Goal: Information Seeking & Learning: Learn about a topic

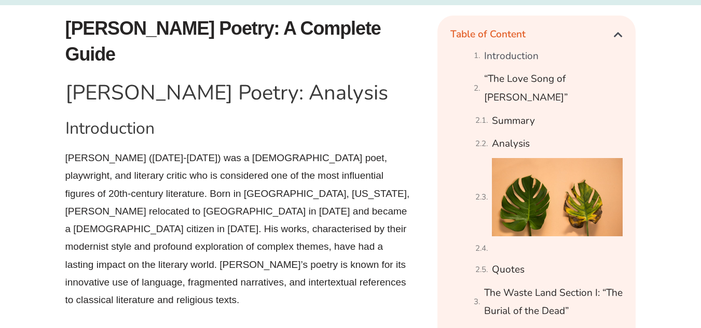
scroll to position [562, 0]
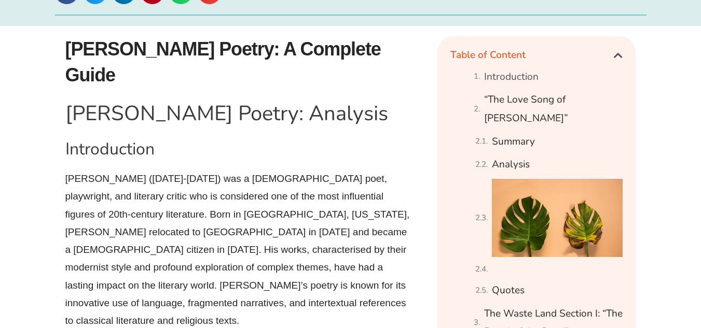
click at [69, 48] on h1 "[PERSON_NAME] Poetry: A Complete Guide" at bounding box center [246, 62] width 362 height 52
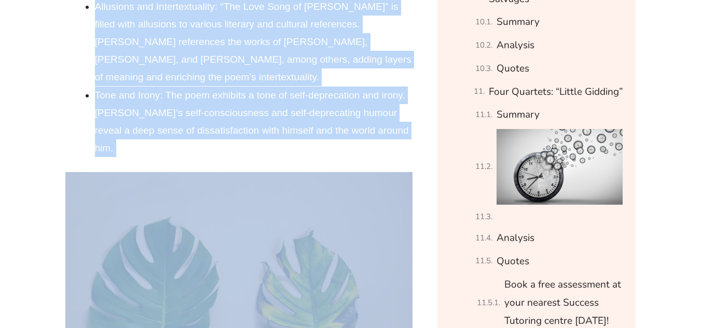
scroll to position [2274, 0]
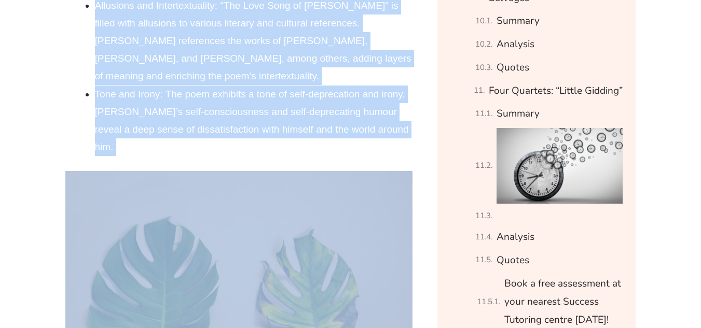
copy div "L.I Dolor Sitame: C Adipisci Elits D.E Tempo Incidi: Utlabore Etdoloremagn A.E.…"
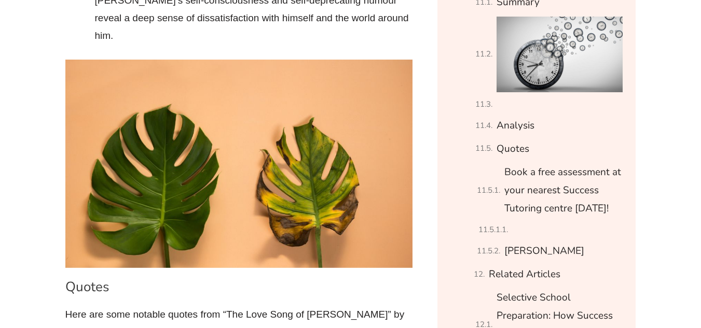
scroll to position [2460, 0]
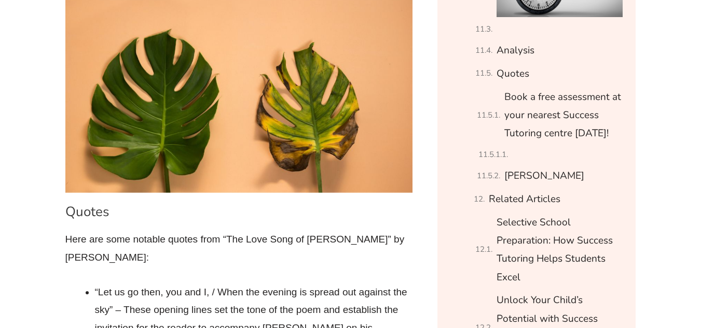
click at [66, 203] on h3 "Quotes" at bounding box center [239, 212] width 348 height 18
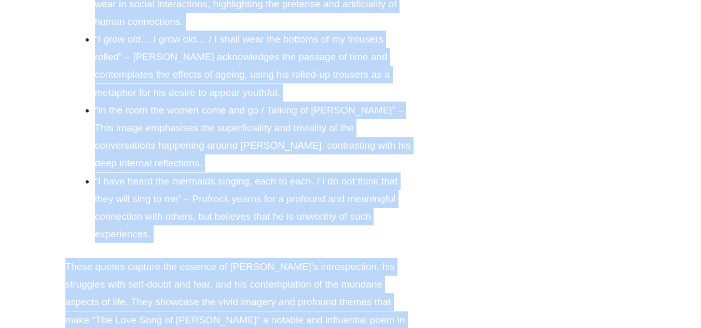
scroll to position [2990, 0]
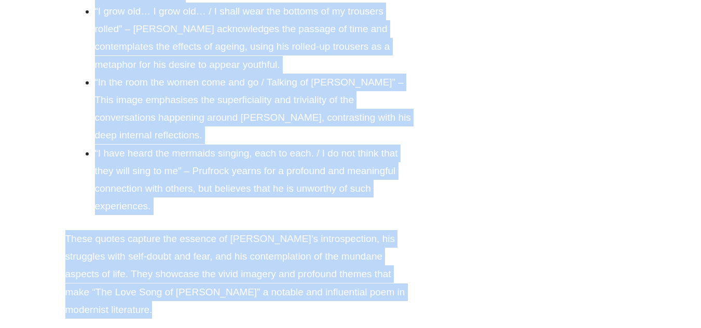
copy div "Loremi Dolo sit amet consect adipis elit “Sed Doei Temp in U. Labore Etdolore” …"
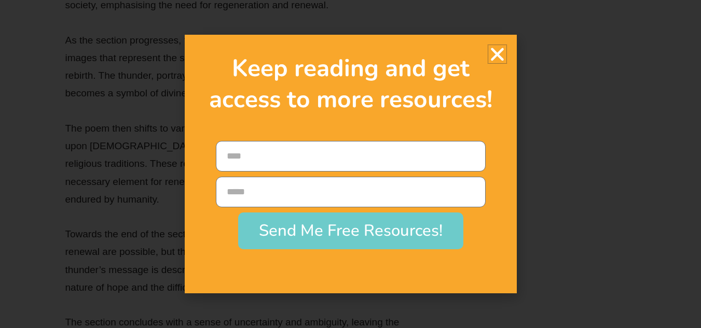
scroll to position [14352, 0]
click at [497, 50] on icon "Close" at bounding box center [497, 54] width 18 height 18
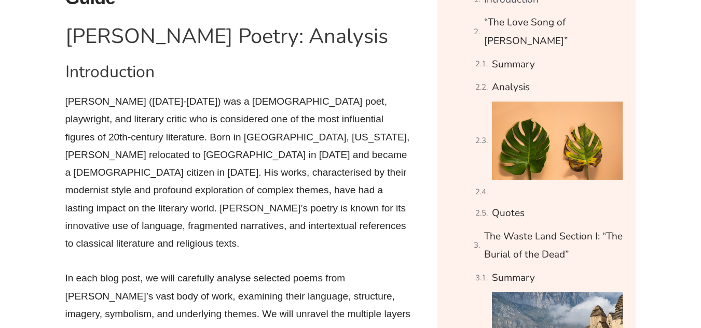
scroll to position [353, 0]
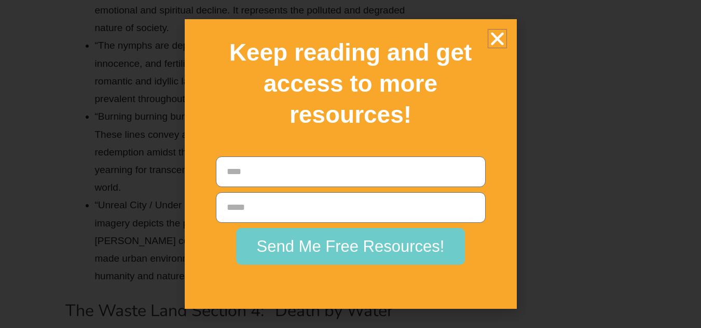
scroll to position [9562, 0]
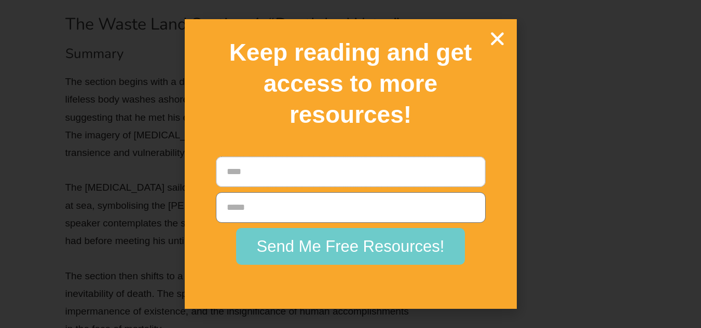
click at [366, 172] on input "Name" at bounding box center [351, 172] width 270 height 31
type input "*"
type input "**********"
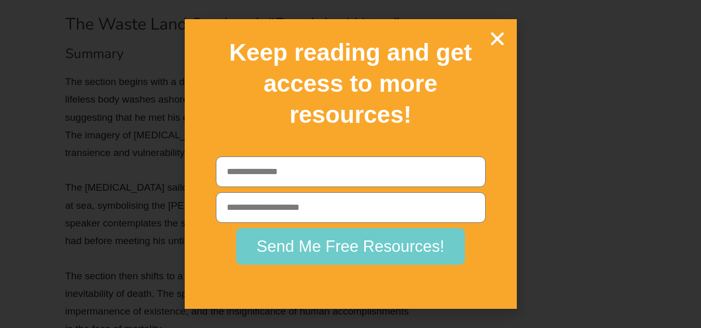
click at [496, 44] on icon "Close" at bounding box center [497, 39] width 18 height 18
